Goal: Information Seeking & Learning: Learn about a topic

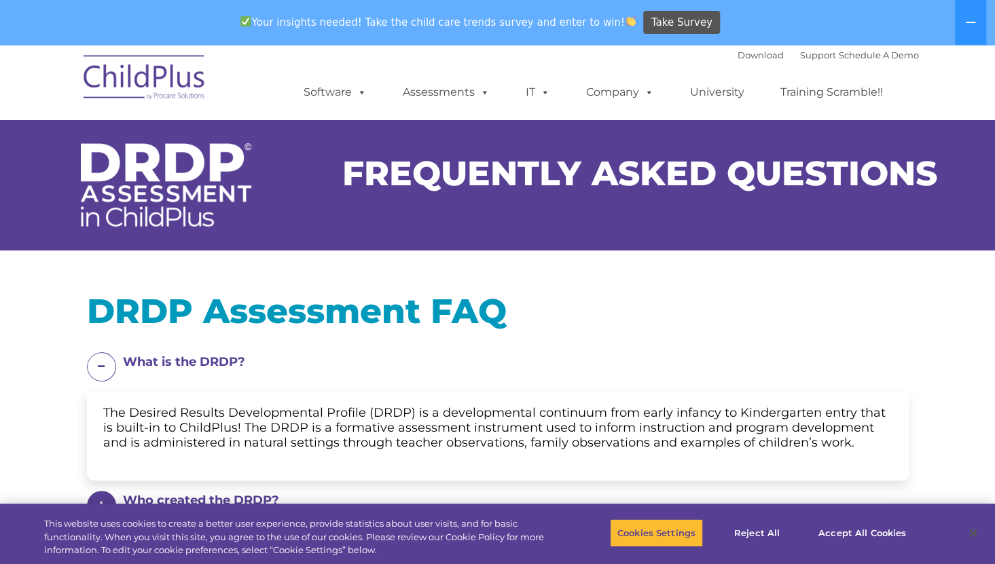
click at [904, 75] on ul "Software ChildPlus: The original and most widely-used Head Start data managemen…" at bounding box center [597, 92] width 642 height 54
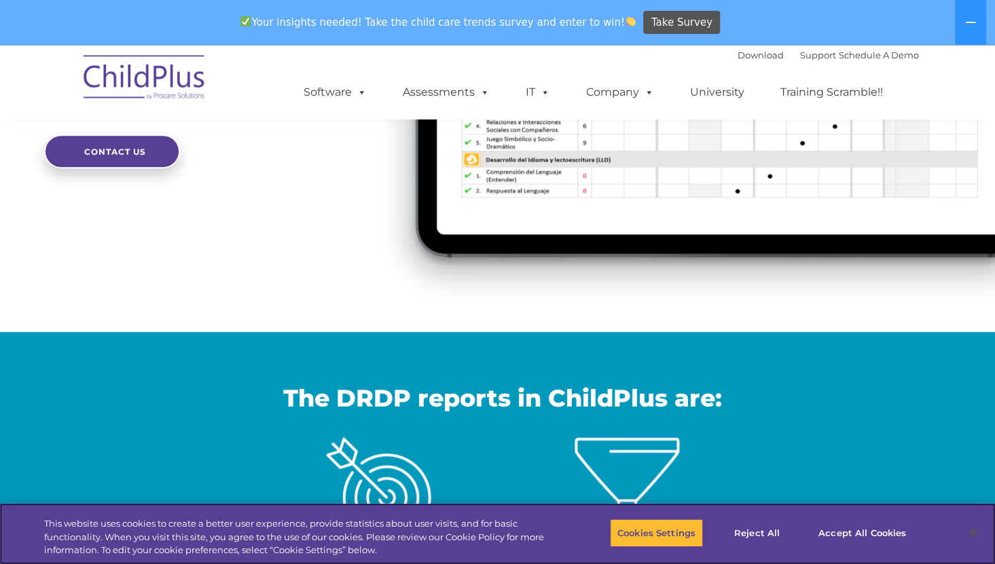
scroll to position [134, 0]
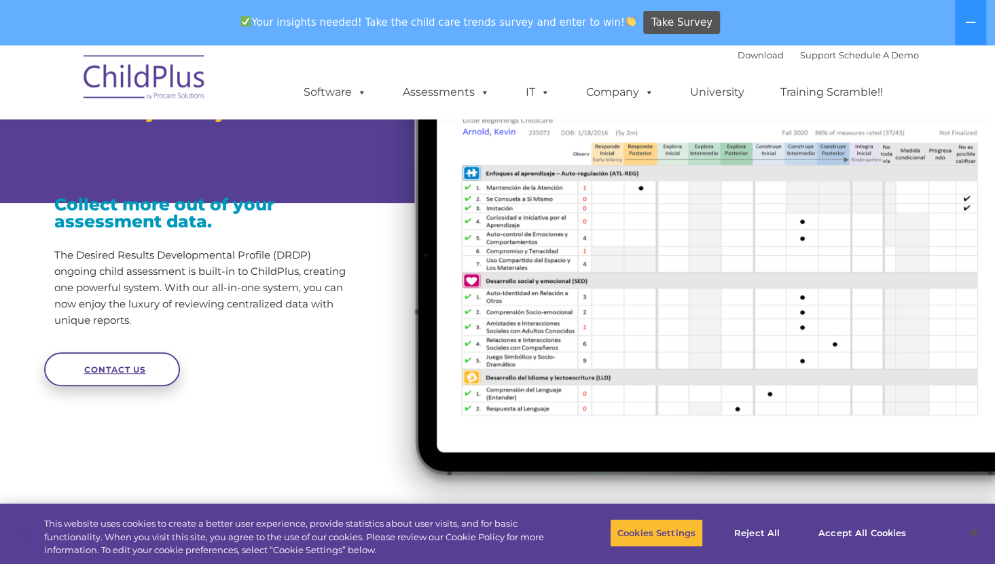
click at [111, 375] on span "CONTACT US" at bounding box center [115, 370] width 62 height 10
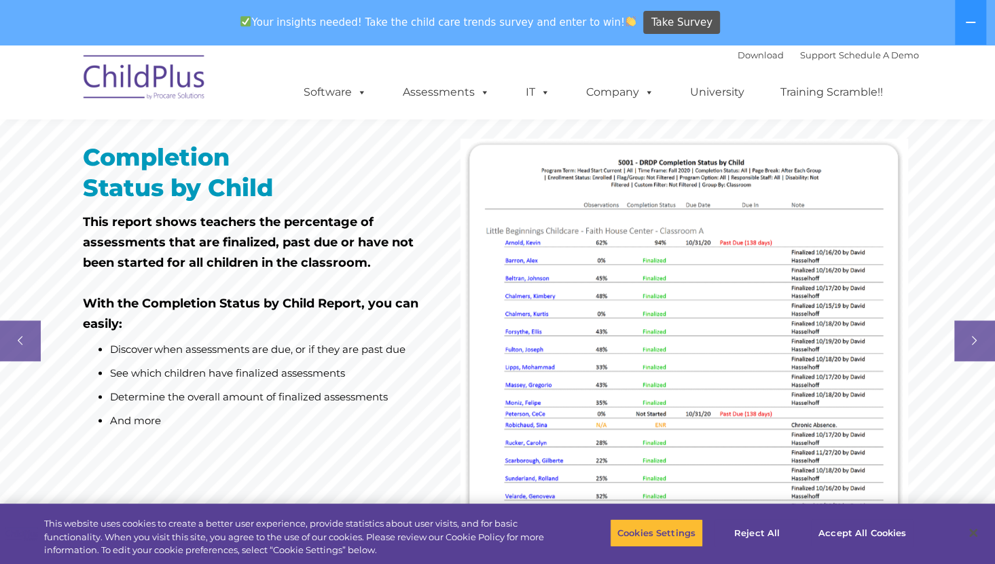
scroll to position [895, 0]
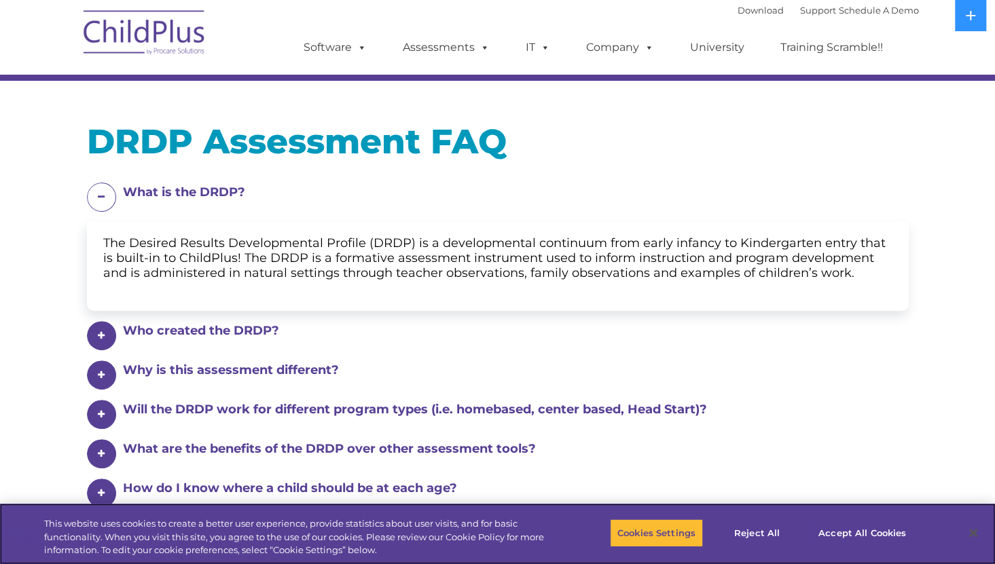
scroll to position [190, 0]
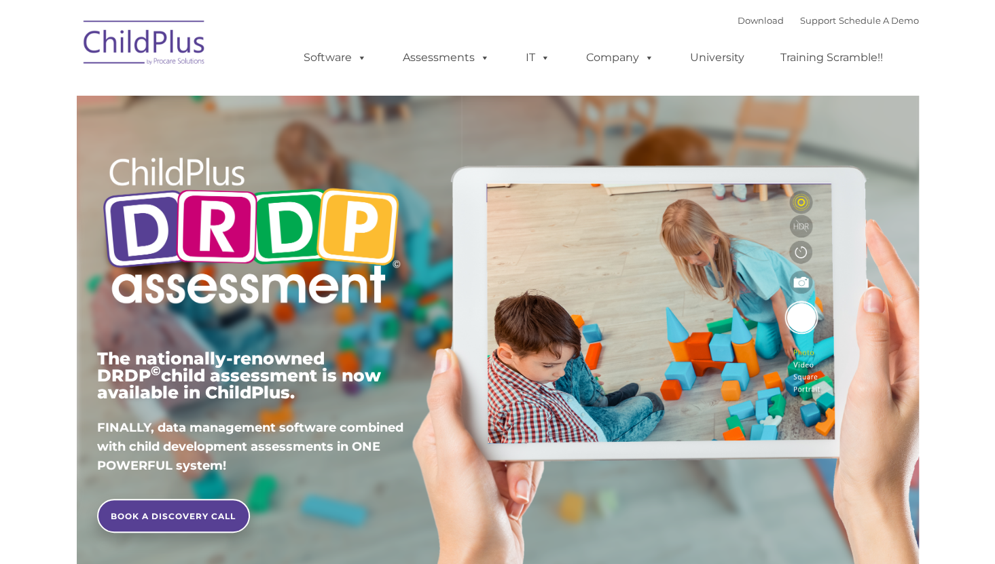
type input ""
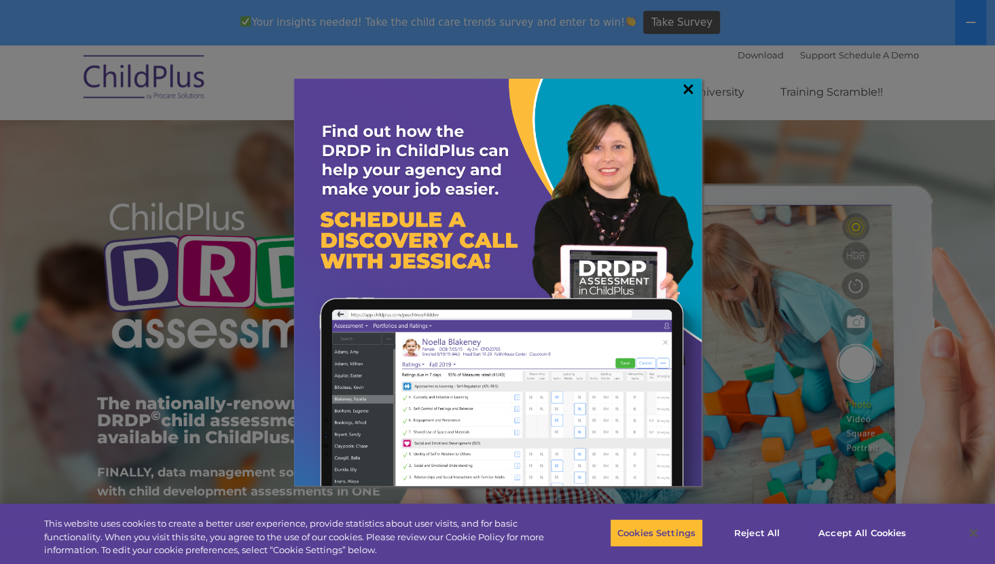
click at [686, 89] on link "×" at bounding box center [688, 89] width 16 height 14
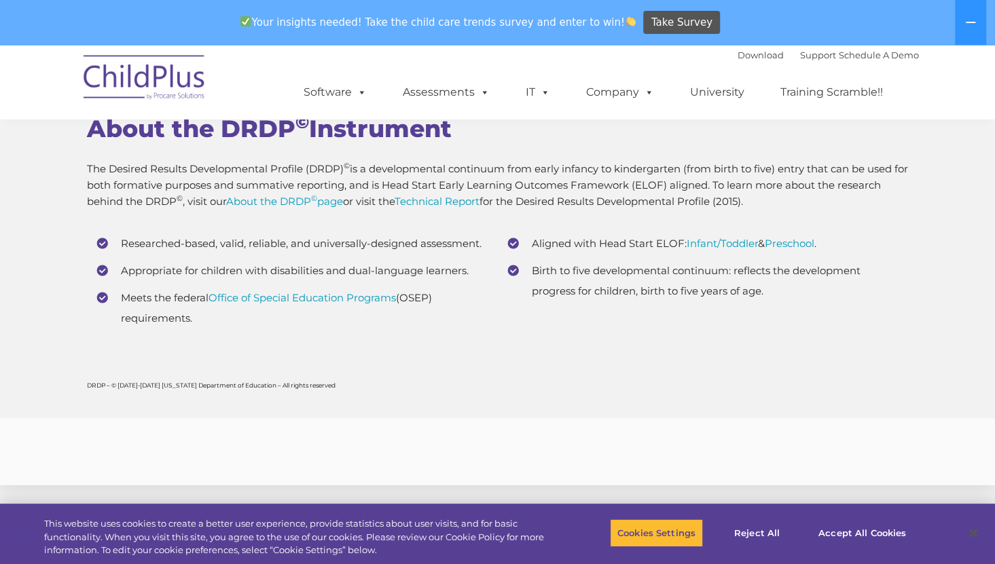
scroll to position [5115, 0]
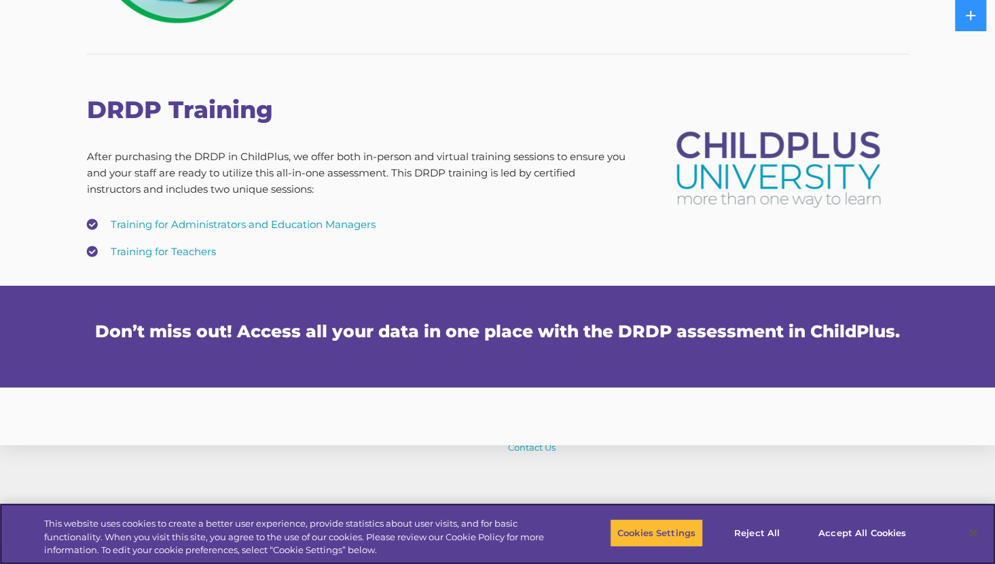
scroll to position [2452, 0]
